Goal: Information Seeking & Learning: Understand process/instructions

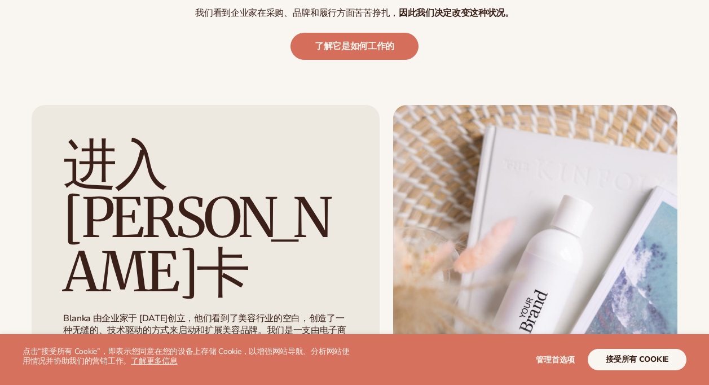
scroll to position [564, 0]
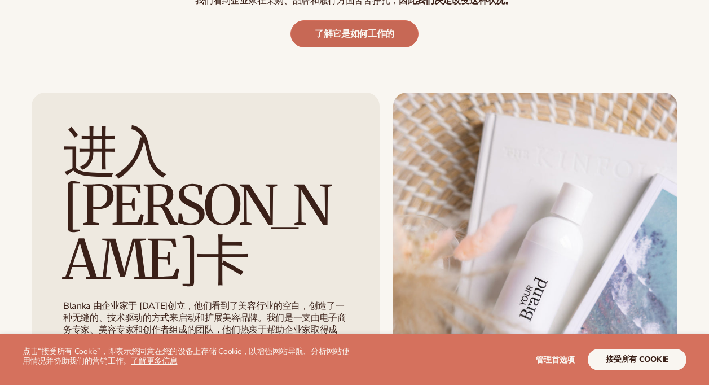
click at [377, 21] on link "了解它是如何工作的" at bounding box center [354, 33] width 128 height 27
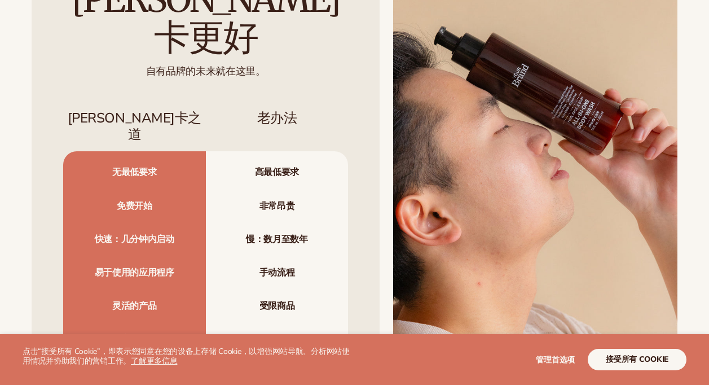
scroll to position [1241, 0]
